Goal: Task Accomplishment & Management: Use online tool/utility

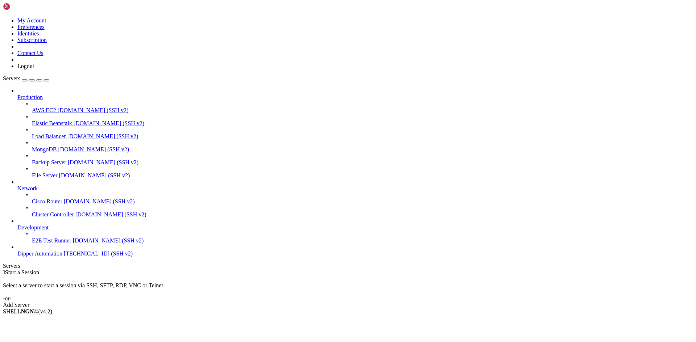
click at [55, 257] on span "Dipper Automation" at bounding box center [39, 254] width 45 height 6
click at [56, 257] on span "Dipper Automation" at bounding box center [39, 254] width 45 height 6
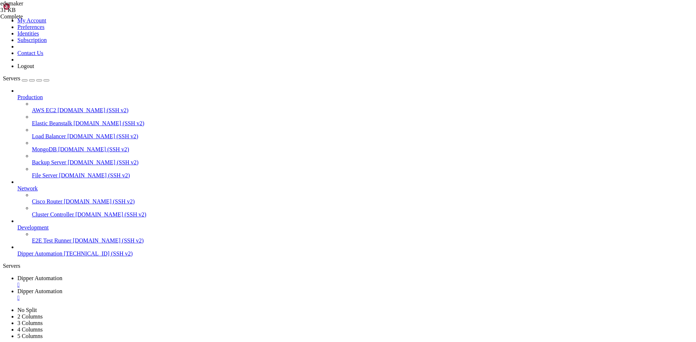
type input "/root/DipperPortal/backend/data"
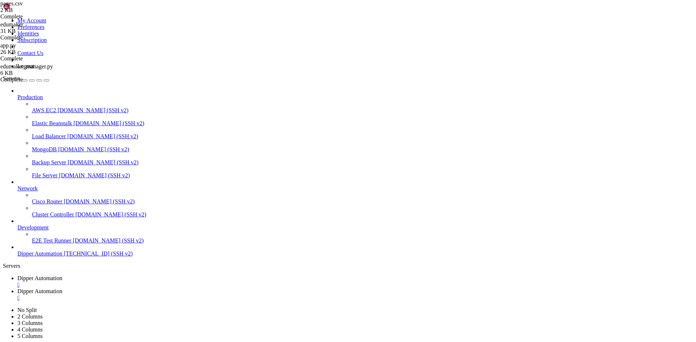
type textarea "7,/home,Início,Dipper,Home"
drag, startPoint x: 261, startPoint y: 175, endPoint x: 102, endPoint y: 171, distance: 159.1
type textarea "1,/edumaker/cadastro-alunos,Cadastro de Alunos,Edumaker,GraduationCap 1,/edumak…"
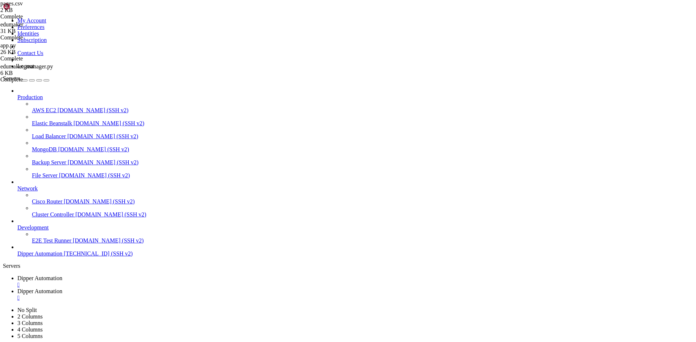
type textarea "1,/home,Início,Dipper,Home"
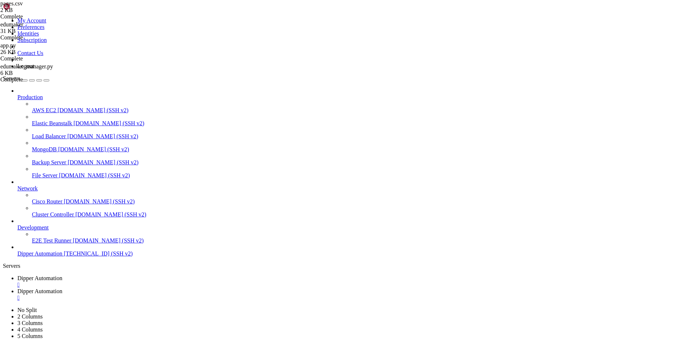
type textarea "1,/edumaker/cadastro-alunos,Cadastro de Alunos,Edumaker,GraduationCap"
click at [62, 275] on span "Dipper Automation" at bounding box center [39, 278] width 45 height 6
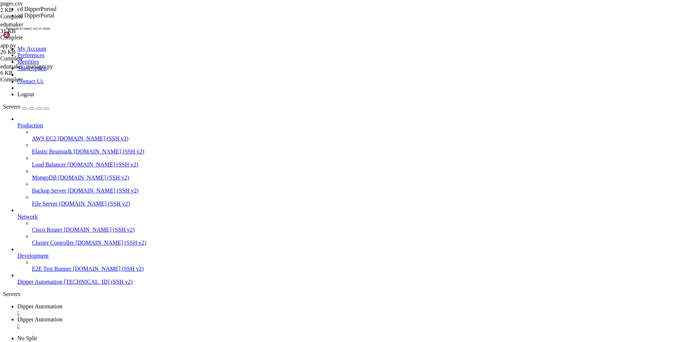
scroll to position [25, 0]
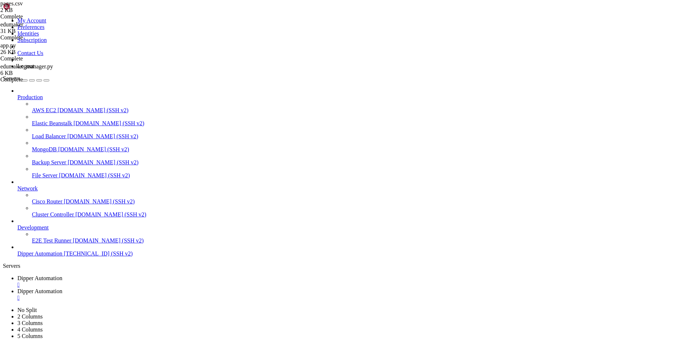
click at [179, 288] on link "Dipper Automation " at bounding box center [354, 294] width 675 height 13
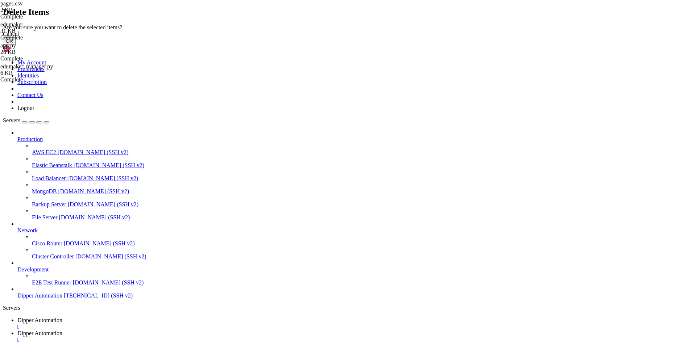
click at [16, 45] on button "OK" at bounding box center [9, 41] width 13 height 8
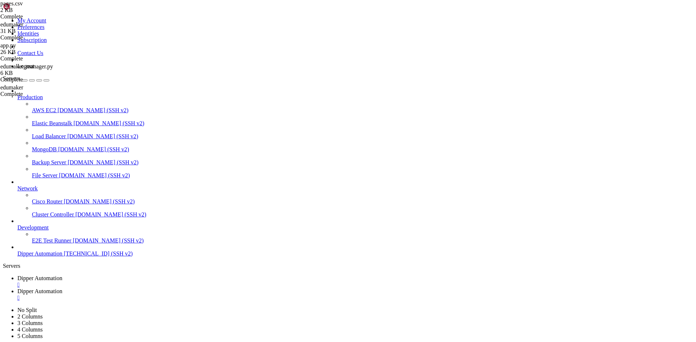
type input "/root/DipperPortal"
click at [101, 275] on link "Dipper Automation " at bounding box center [354, 281] width 675 height 13
